Goal: Information Seeking & Learning: Learn about a topic

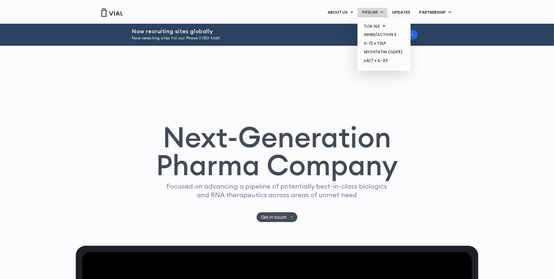
click at [376, 13] on link "PIPELINE" at bounding box center [372, 12] width 30 height 9
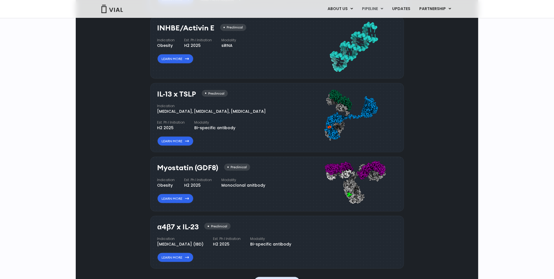
scroll to position [616, 0]
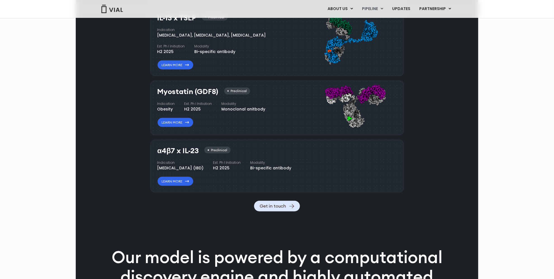
click at [400, 179] on div "α4β7 x IL-23 Preclinical Indication Inflammatory bowel disease (IBD) Est. Ph I …" at bounding box center [276, 166] width 253 height 53
click at [399, 179] on div "α4β7 x IL-23 Preclinical Indication Inflammatory bowel disease (IBD) Est. Ph I …" at bounding box center [276, 166] width 253 height 53
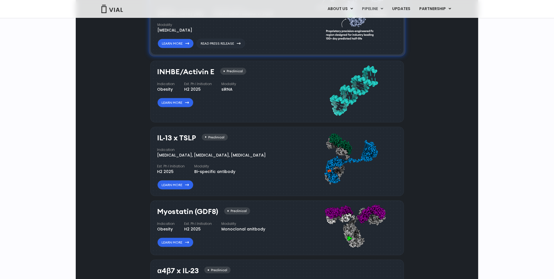
scroll to position [489, 0]
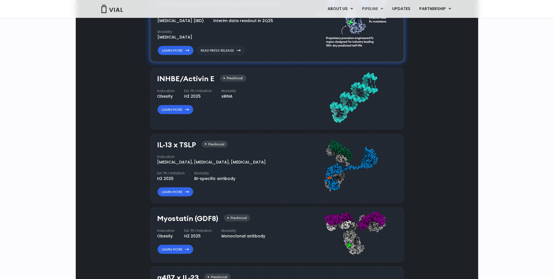
click at [399, 179] on div "IL-13 x TSLP Preclinical Indication Atopic Dermatitis, Asthma, Chronic Sinusiti…" at bounding box center [276, 169] width 253 height 70
